Goal: Task Accomplishment & Management: Use online tool/utility

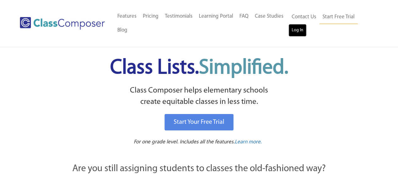
click at [298, 29] on link "Log In" at bounding box center [298, 30] width 18 height 13
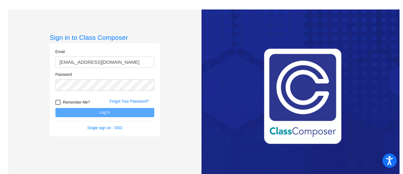
type input "kpalmer@qcusd.org"
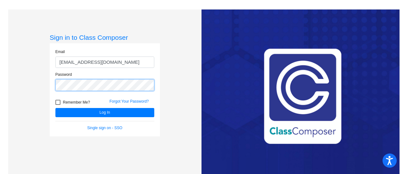
click at [55, 108] on button "Log In" at bounding box center [104, 112] width 99 height 9
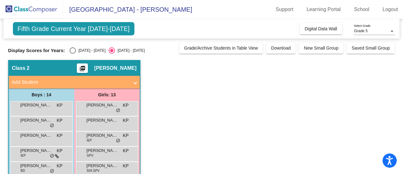
click at [92, 49] on div "2024 - 2025" at bounding box center [91, 51] width 30 height 6
click at [73, 54] on input "2024 - 2025" at bounding box center [72, 54] width 0 height 0
radio input "true"
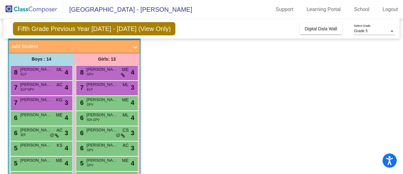
scroll to position [35, 0]
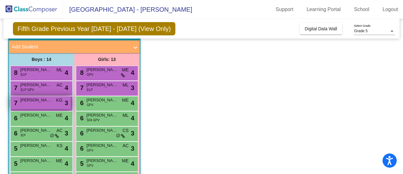
click at [27, 105] on div "7 Emerson Clark KG lock do_not_disturb_alt 3" at bounding box center [41, 102] width 60 height 13
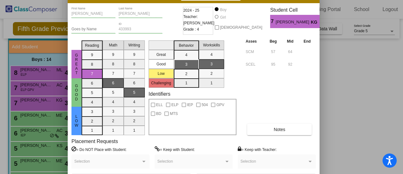
drag, startPoint x: 194, startPoint y: 9, endPoint x: 115, endPoint y: -4, distance: 79.9
click at [115, 0] on html "Accessibility Screen-Reader Guide, Feedback, and Issue Reporting | New window S…" at bounding box center [201, 87] width 403 height 174
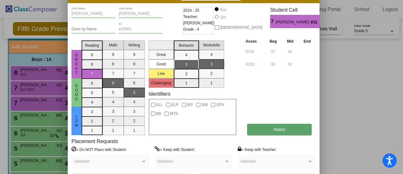
click at [272, 126] on button "Notes" at bounding box center [279, 128] width 65 height 11
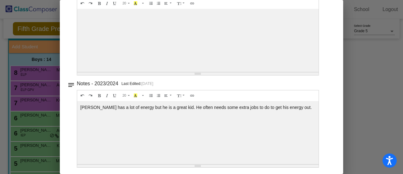
scroll to position [0, 0]
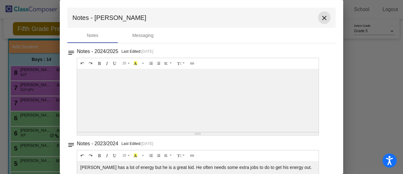
click at [321, 20] on mat-icon "close" at bounding box center [325, 18] width 8 height 8
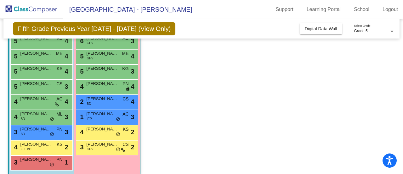
scroll to position [144, 0]
